Goal: Task Accomplishment & Management: Use online tool/utility

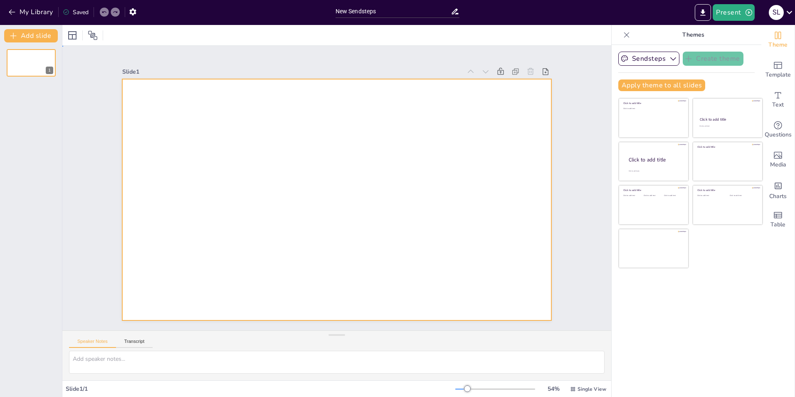
click at [289, 131] on div at bounding box center [336, 199] width 429 height 241
click at [83, 362] on textarea at bounding box center [337, 362] width 536 height 23
click at [155, 114] on div at bounding box center [336, 199] width 429 height 241
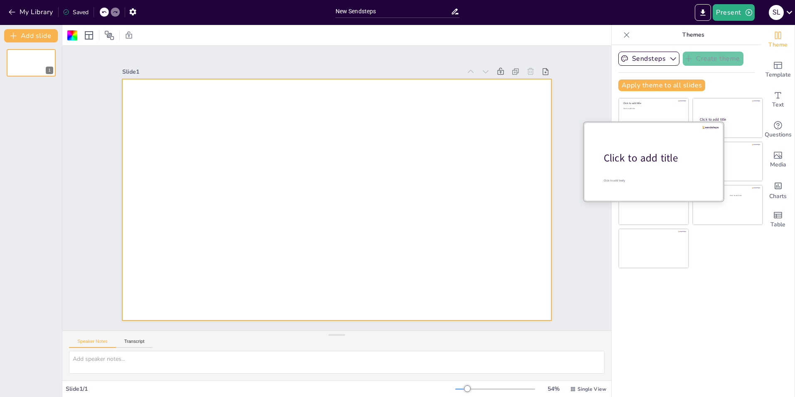
click at [648, 161] on div "Click to add title" at bounding box center [657, 158] width 106 height 14
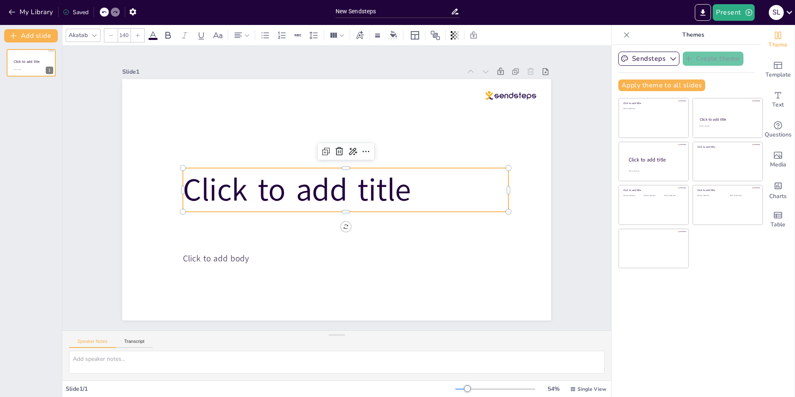
click at [316, 190] on span "Click to add title" at bounding box center [297, 189] width 228 height 43
click at [348, 148] on icon at bounding box center [353, 151] width 10 height 10
click at [346, 174] on div "Rewrite" at bounding box center [381, 176] width 77 height 15
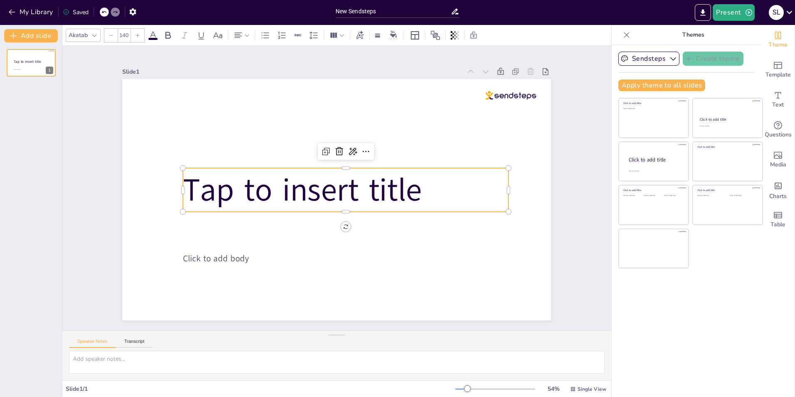
click at [271, 187] on span "Tap to insert title" at bounding box center [302, 189] width 239 height 43
click at [359, 185] on span "Tap to insert title" at bounding box center [302, 189] width 239 height 43
click at [353, 188] on span "Tap to insert title" at bounding box center [302, 189] width 239 height 43
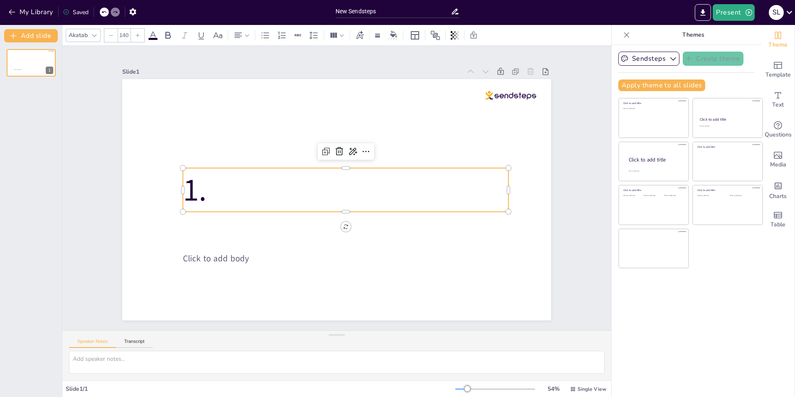
click at [213, 188] on p "1." at bounding box center [346, 190] width 326 height 44
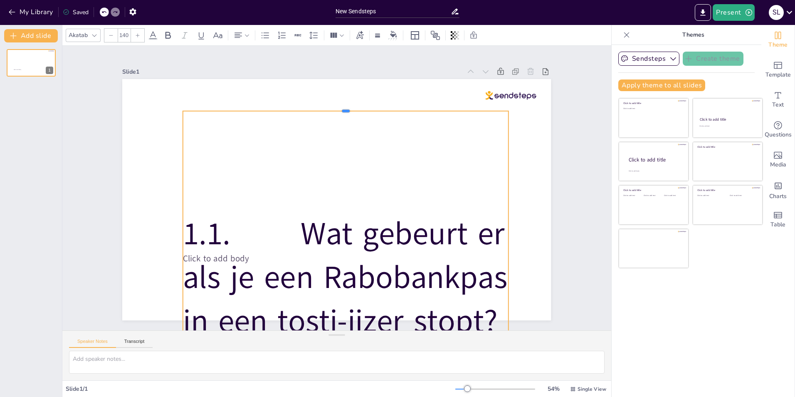
drag, startPoint x: 341, startPoint y: 164, endPoint x: 343, endPoint y: 107, distance: 57.0
click at [343, 107] on div at bounding box center [346, 107] width 326 height 7
click at [239, 212] on p "1. 1. Wat gebeurt er als je een Rabobankpas in een tosti-ijzer stopt?" at bounding box center [346, 277] width 326 height 131
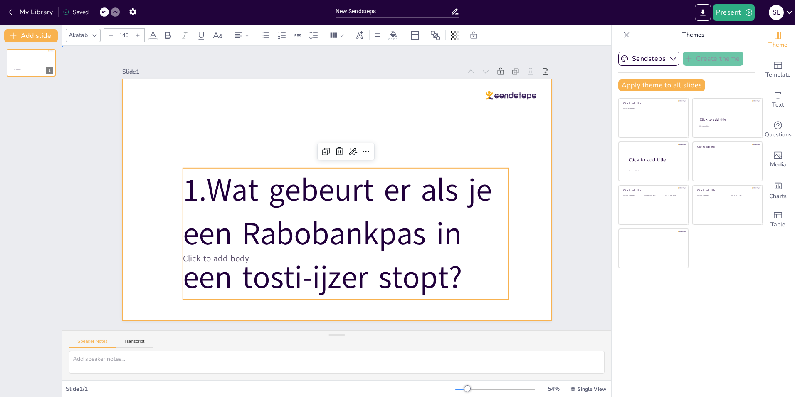
click at [528, 271] on div at bounding box center [336, 199] width 429 height 241
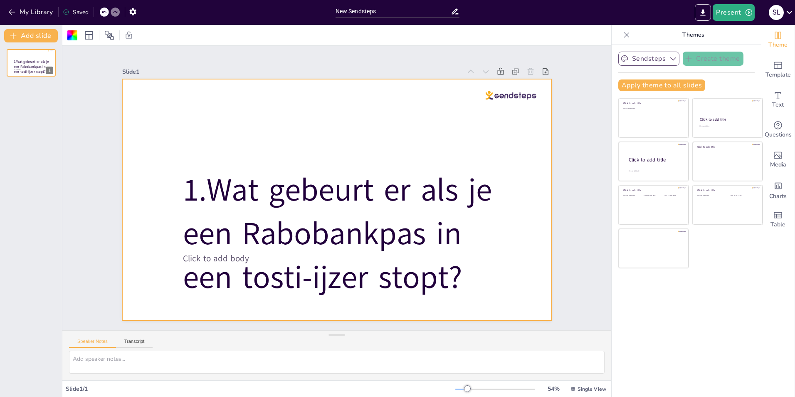
click at [670, 59] on icon "button" at bounding box center [673, 58] width 6 height 3
click at [651, 59] on button "Sendsteps" at bounding box center [648, 59] width 61 height 14
click at [28, 36] on button "Add slide" at bounding box center [31, 35] width 54 height 13
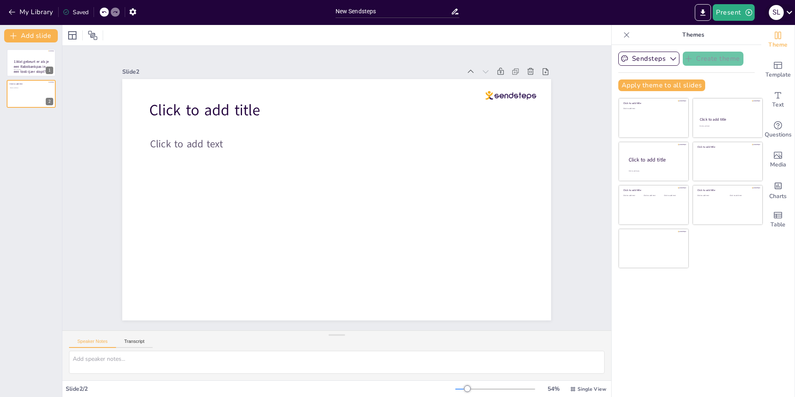
click at [790, 11] on icon at bounding box center [789, 12] width 11 height 11
click at [701, 12] on div at bounding box center [397, 198] width 795 height 397
click at [701, 12] on icon "Export to PowerPoint" at bounding box center [703, 12] width 9 height 9
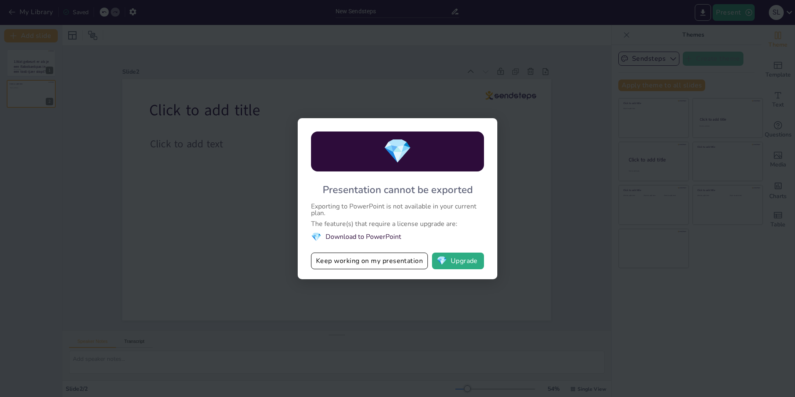
click at [657, 235] on div "💎 Presentation cannot be exported Exporting to PowerPoint is not available in y…" at bounding box center [397, 198] width 795 height 397
click at [333, 261] on button "Keep working on my presentation" at bounding box center [369, 260] width 117 height 17
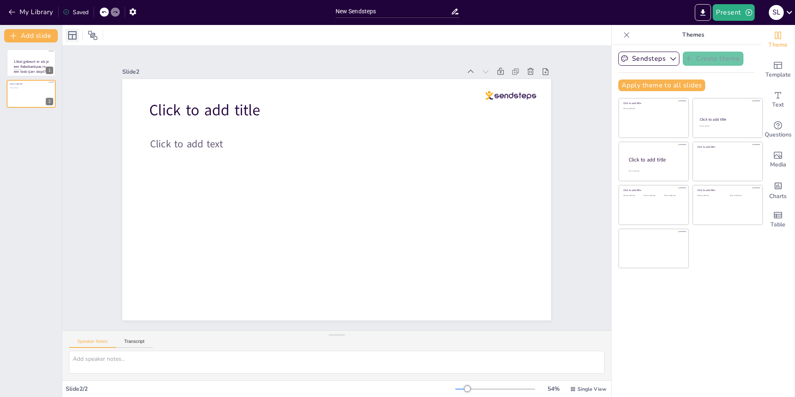
click at [71, 36] on icon at bounding box center [72, 35] width 10 height 10
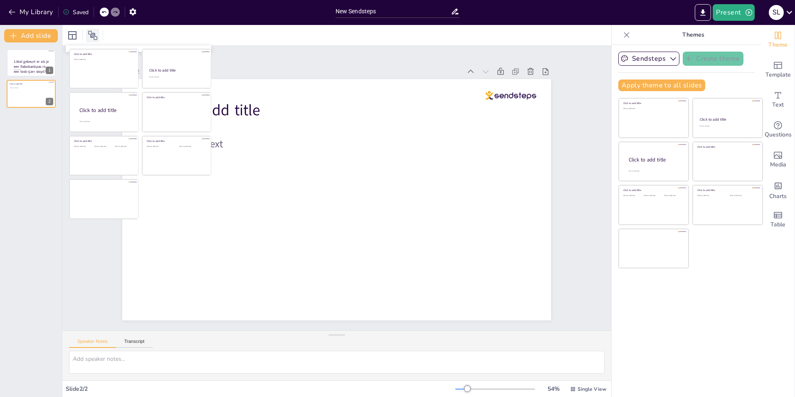
click at [94, 35] on icon at bounding box center [93, 35] width 10 height 10
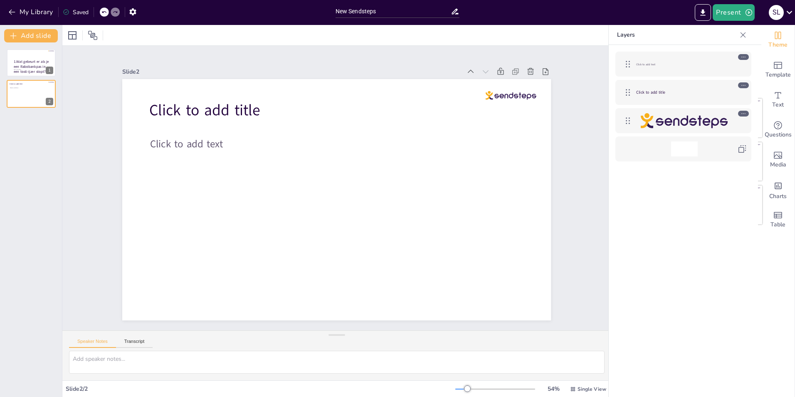
click at [646, 60] on div "Click to add text" at bounding box center [684, 64] width 96 height 15
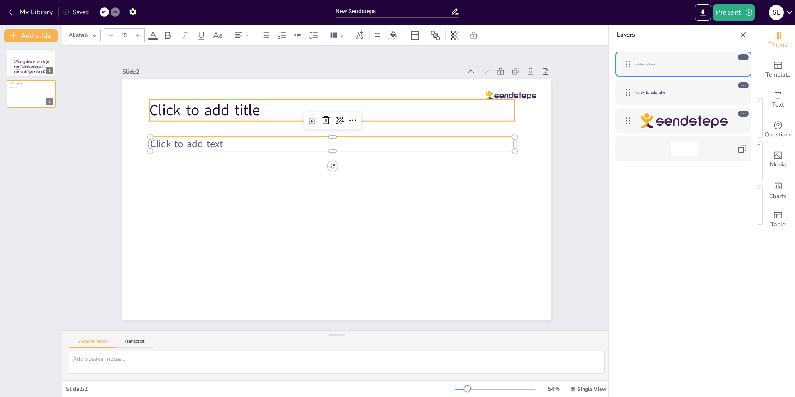
click at [637, 94] on span "Click to add title" at bounding box center [650, 91] width 29 height 5
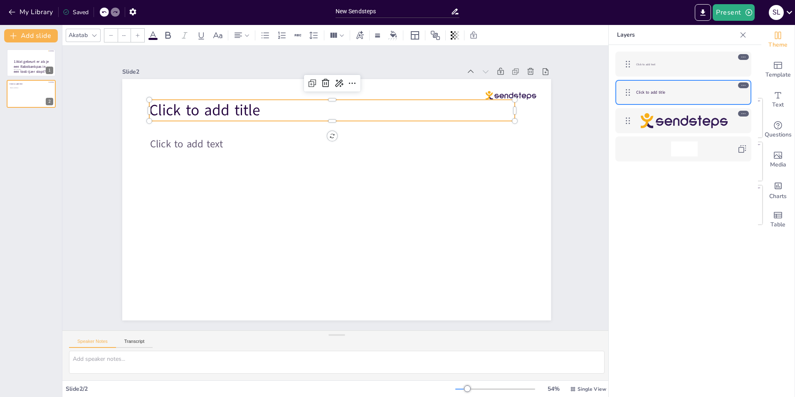
type input "68"
click at [13, 67] on p "1. Wat gebeurt er als je een Rabobankpas in een tosti-ijzer stopt?" at bounding box center [32, 66] width 38 height 15
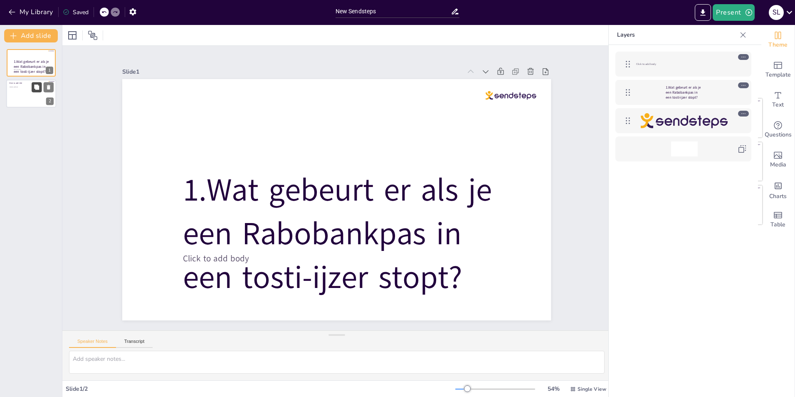
click at [32, 92] on button at bounding box center [37, 87] width 10 height 10
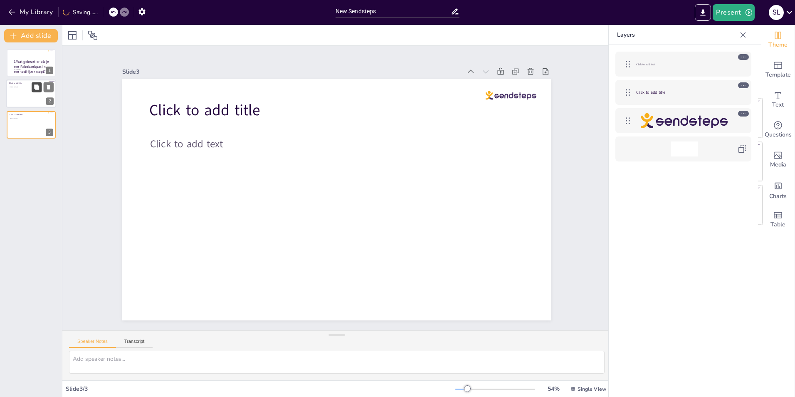
click at [32, 92] on button at bounding box center [37, 87] width 10 height 10
click at [15, 95] on div at bounding box center [31, 94] width 50 height 28
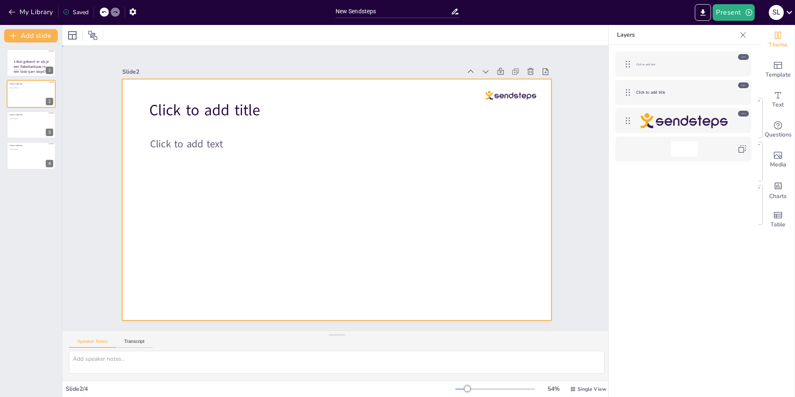
click at [208, 164] on div at bounding box center [336, 199] width 429 height 241
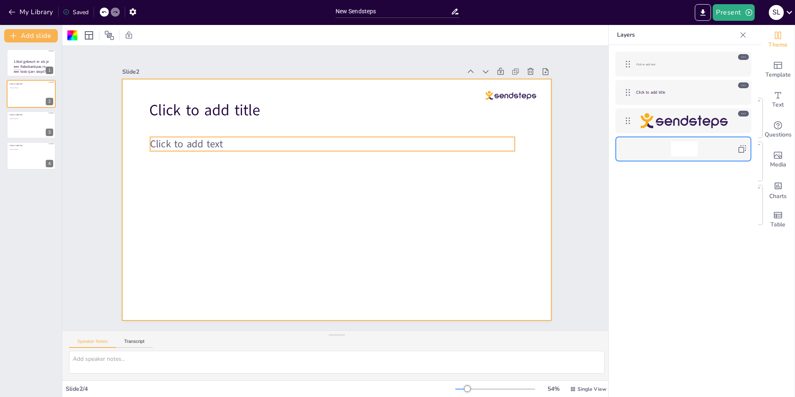
click at [170, 139] on span "Click to add text" at bounding box center [186, 144] width 73 height 14
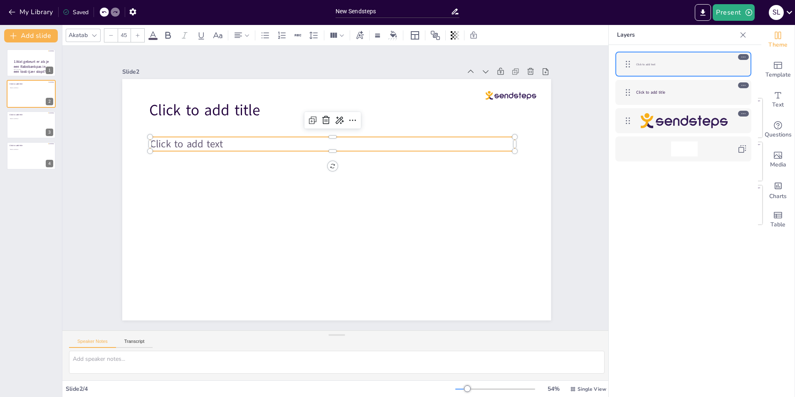
click at [165, 140] on span "Click to add text" at bounding box center [186, 144] width 73 height 14
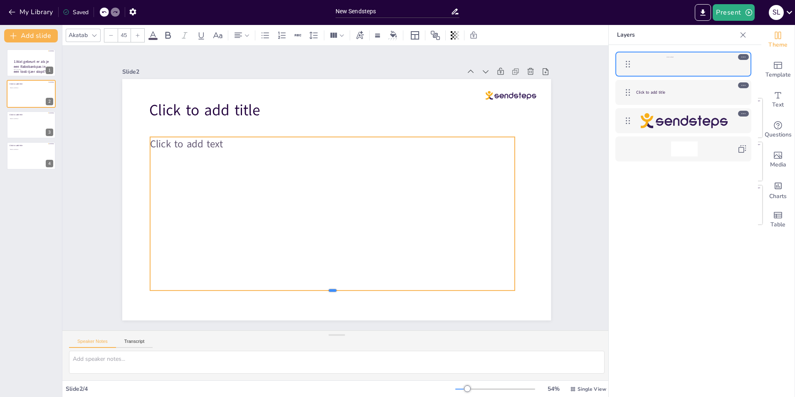
drag, startPoint x: 328, startPoint y: 149, endPoint x: 327, endPoint y: 289, distance: 139.7
click at [327, 290] on div at bounding box center [332, 293] width 365 height 7
click at [244, 202] on div "Click to add text" at bounding box center [332, 214] width 365 height 154
click at [186, 163] on div "Click to add text" at bounding box center [332, 214] width 365 height 154
click at [178, 160] on div "Click to add text" at bounding box center [332, 214] width 365 height 154
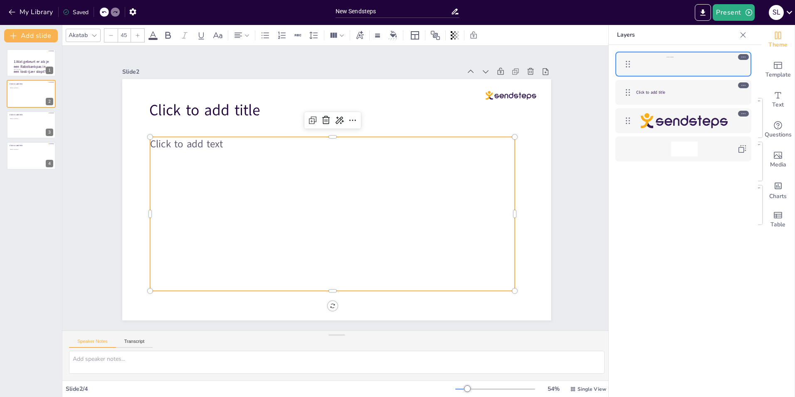
click at [220, 183] on div "Click to add text" at bounding box center [332, 214] width 365 height 154
click at [334, 118] on icon at bounding box center [339, 120] width 10 height 10
click at [336, 146] on span "Rewrite" at bounding box center [345, 146] width 20 height 8
click at [185, 159] on div "Tap to insert text" at bounding box center [332, 214] width 365 height 154
click at [311, 174] on div "Tap to insert text" at bounding box center [332, 214] width 365 height 154
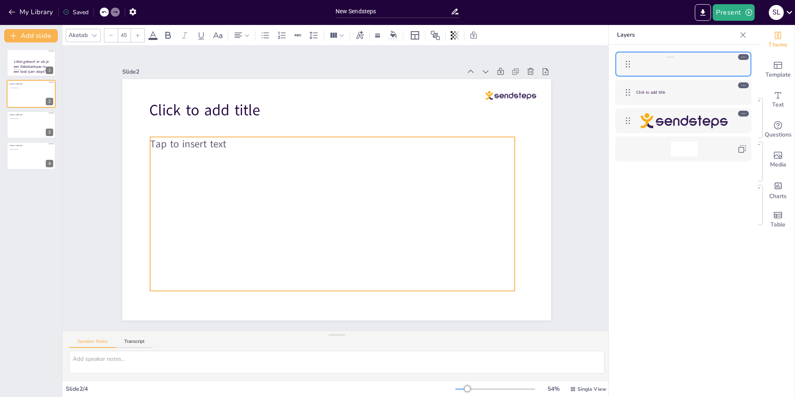
click at [163, 139] on span "Tap to insert text" at bounding box center [188, 144] width 76 height 14
click at [163, 145] on span "Tap to insert text" at bounding box center [188, 144] width 76 height 14
click at [336, 116] on icon at bounding box center [340, 119] width 8 height 7
click at [339, 143] on span "Rewrite" at bounding box center [345, 146] width 20 height 8
click at [205, 154] on div "Press to add text" at bounding box center [332, 214] width 365 height 154
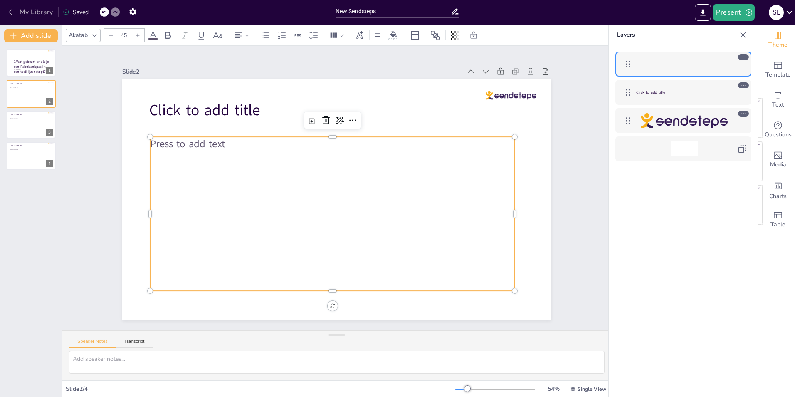
click at [9, 10] on icon "button" at bounding box center [12, 12] width 8 height 8
